Goal: Task Accomplishment & Management: Manage account settings

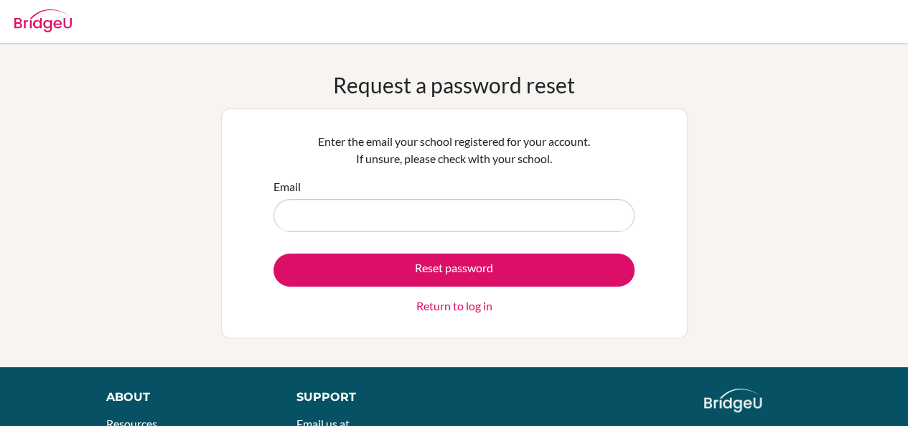
click at [383, 213] on input "Email" at bounding box center [454, 215] width 361 height 33
type input "[EMAIL_ADDRESS][DOMAIN_NAME]"
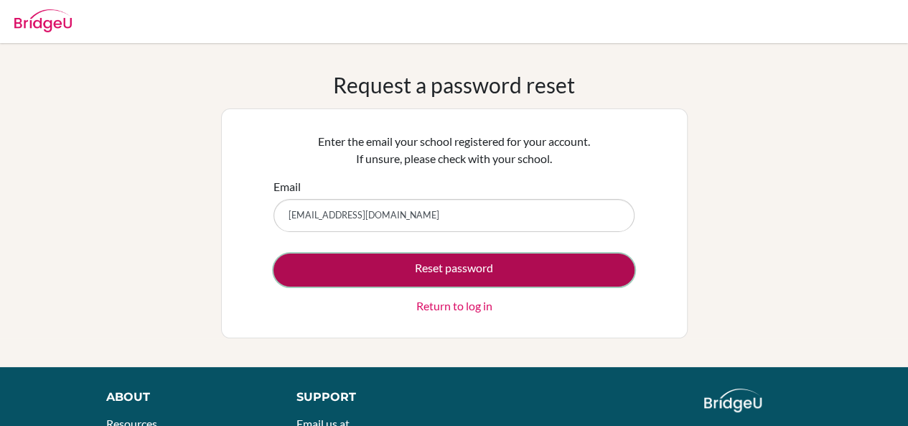
click at [393, 266] on button "Reset password" at bounding box center [454, 269] width 361 height 33
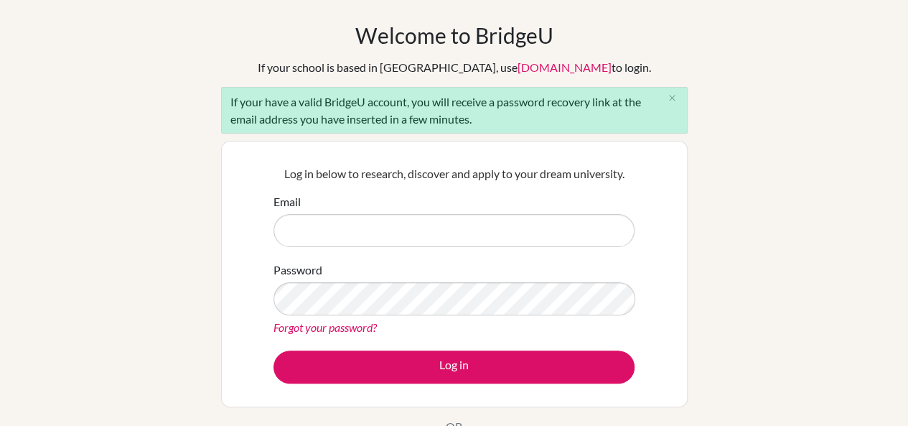
scroll to position [72, 0]
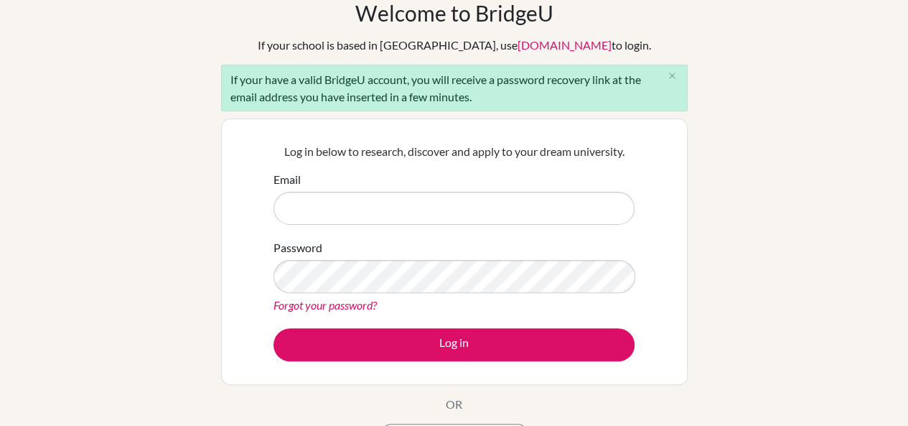
click at [453, 205] on input "Email" at bounding box center [454, 208] width 361 height 33
type input "[EMAIL_ADDRESS][DOMAIN_NAME]"
click at [342, 304] on link "Forgot your password?" at bounding box center [325, 305] width 103 height 14
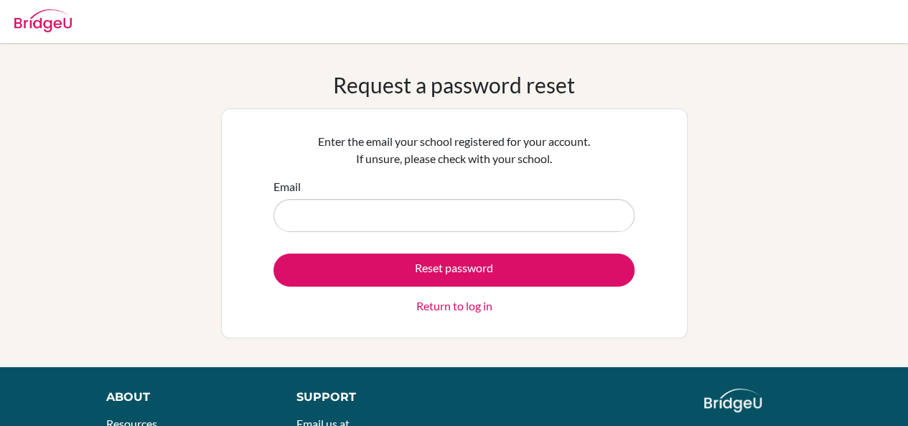
click at [383, 219] on input "Email" at bounding box center [454, 215] width 361 height 33
type input "[EMAIL_ADDRESS][DOMAIN_NAME]"
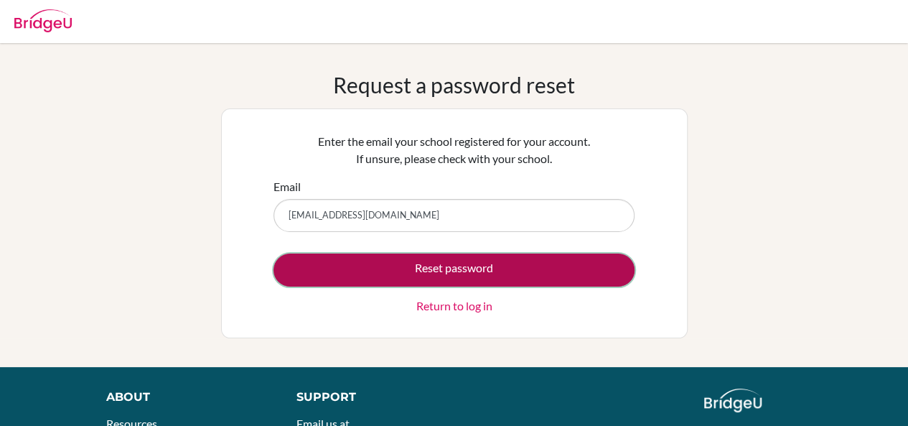
click at [460, 269] on button "Reset password" at bounding box center [454, 269] width 361 height 33
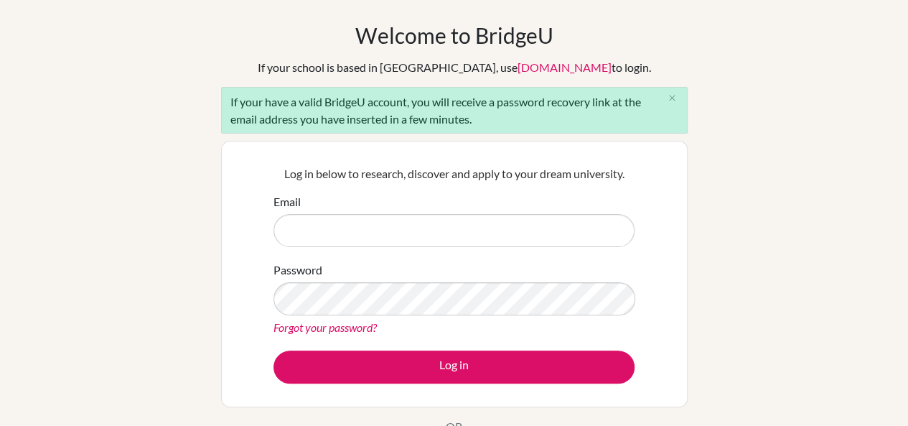
scroll to position [72, 0]
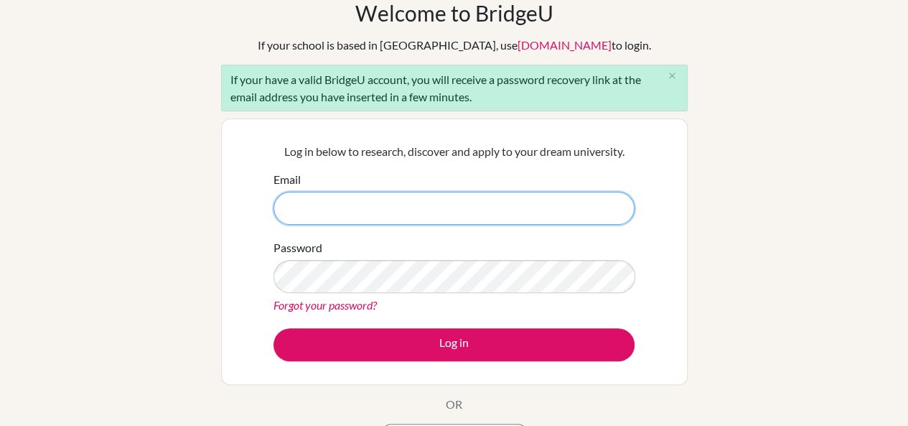
click at [454, 199] on input "Email" at bounding box center [454, 208] width 361 height 33
type input "[EMAIL_ADDRESS][DOMAIN_NAME]"
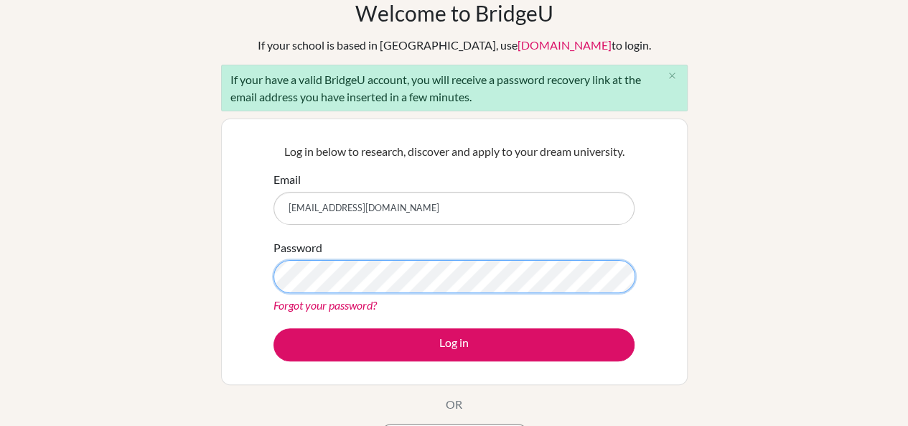
click at [274, 328] on button "Log in" at bounding box center [454, 344] width 361 height 33
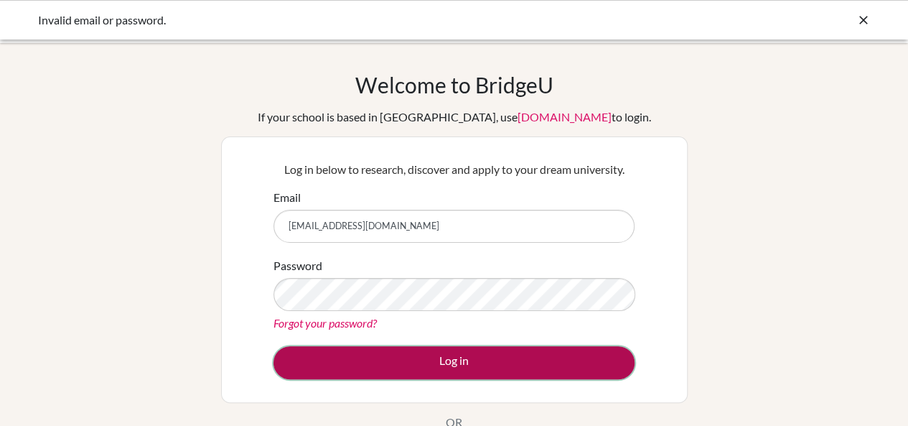
click at [442, 361] on button "Log in" at bounding box center [454, 362] width 361 height 33
